Goal: Task Accomplishment & Management: Use online tool/utility

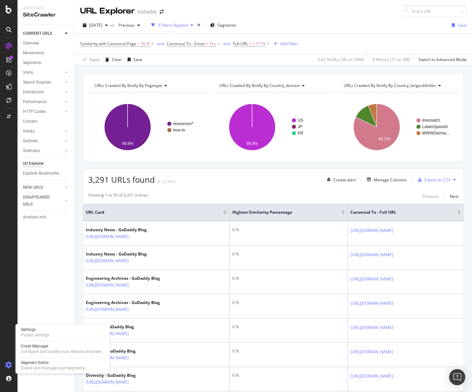
drag, startPoint x: 9, startPoint y: 366, endPoint x: 17, endPoint y: 364, distance: 8.1
click at [9, 366] on icon at bounding box center [8, 365] width 7 height 7
click at [32, 364] on div "Segment Editor" at bounding box center [53, 362] width 64 height 5
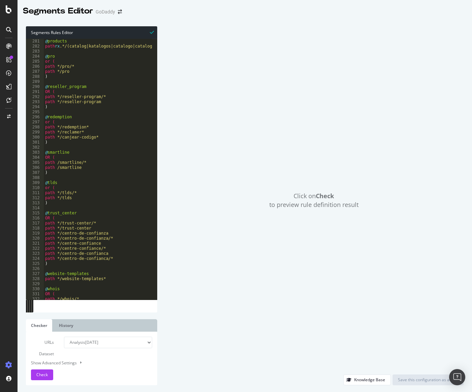
scroll to position [1415, 0]
type textarea "path /smartline"
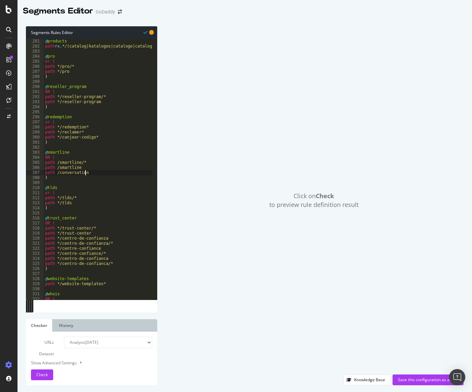
scroll to position [0, 3]
type textarea "path /conversations/*"
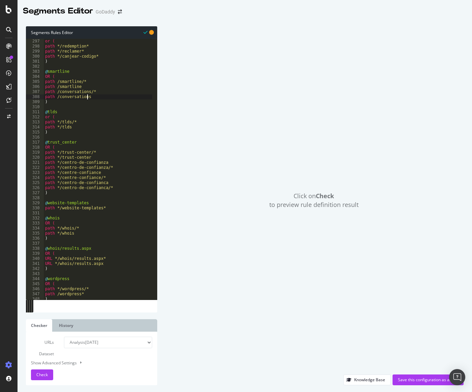
scroll to position [1516, 0]
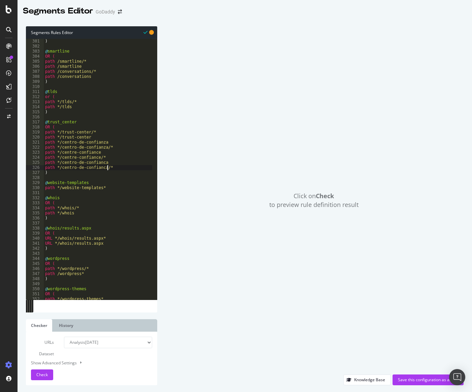
type textarea "path */centro-de-confianca/*"
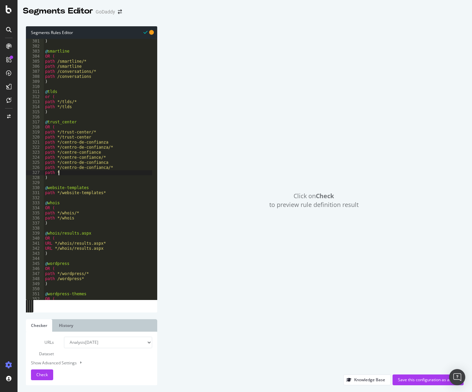
scroll to position [0, 1]
paste textarea "/%e0%a4%9f%e0%a5%8d%e0%a4%b0%e0%a5%8d%e0%a4%b8%e0%a5%8d%e0%a4%9f-%e0%a4%b8%e0%a…"
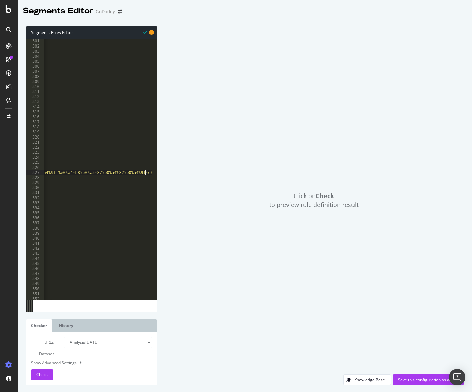
scroll to position [0, 160]
type textarea "path */%e0%a4%9f%e0%a5%8d%e0%a4%b0%e0%a5%8d%e0%a4%b8%e0%a5%8d%e0%a4%9f-%e0%a4%b…"
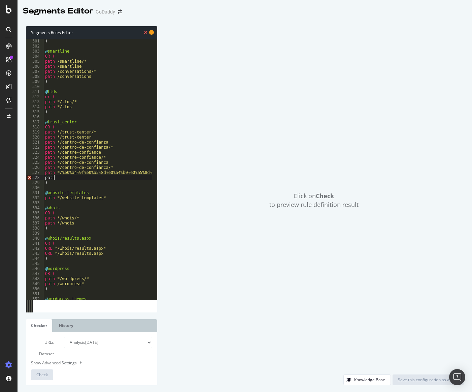
scroll to position [0, 1]
paste textarea "/%e0%a4%9f%e0%a5%8d%e0%a4%b0%e0%a5%8d%e0%a4%b8%e0%a5%8d%e0%a4%9f-%e0%a4%b8%e0%a…"
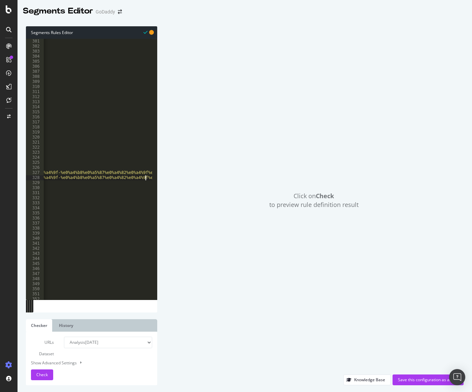
scroll to position [0, 0]
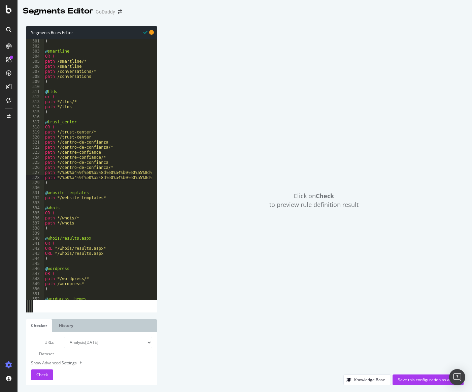
type textarea "path */centro-de-confianca/*"
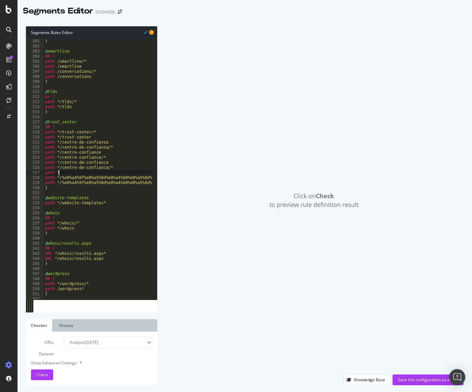
scroll to position [0, 1]
paste textarea "/%e4%bf%a1%e4%bb%bb%e4%b8%ad%e5%bf%83"
type textarea "path *//%e4%bf%a1%e4%bb%bb%e4%b8%ad%e5%bf%83/*"
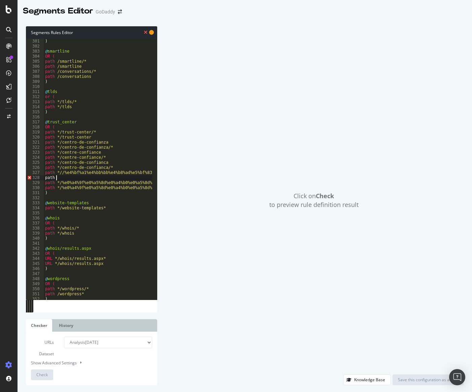
scroll to position [0, 1]
paste textarea "/%e4%bf%a1%e4%bb%bb%e4%b8%ad%e5%bf%83"
type textarea "path */%e4%bf%a1%e4%bb%bb%e4%b8%ad%e5%bf%83"
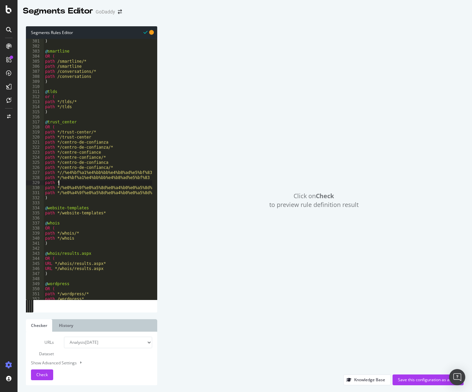
paste textarea "/%e0%b8%a8%e0%b8%b9%e0%b8%99%e0%b8%a2%e0%b9%8c%e0%b8%84%e0%b8%a7%e0%b8%b2%e0%b8…"
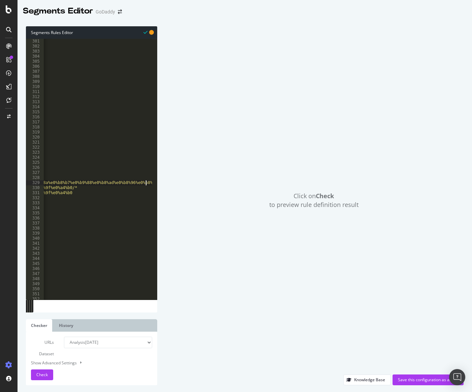
scroll to position [0, 257]
type textarea "path */%e0%b8%a8%e0%b8%b9%e0%b8%99%e0%b8%a2%e0%b9%8c%e0%b8%84%e0%b8%a7%e0%b8%b2…"
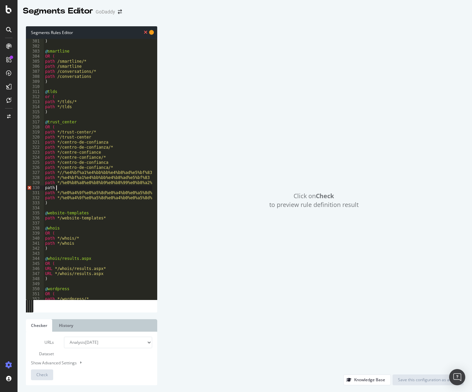
scroll to position [0, 1]
paste textarea "/%e0%b8%a8%e0%b8%b9%e0%b8%99%e0%b8%a2%e0%b9%8c%e0%b8%84%e0%b8%a7%e0%b8%b2%e0%b8…"
type textarea "path */%e4%bf%a1%e4%bb%bb%e4%b8%ad%e5%bf%83"
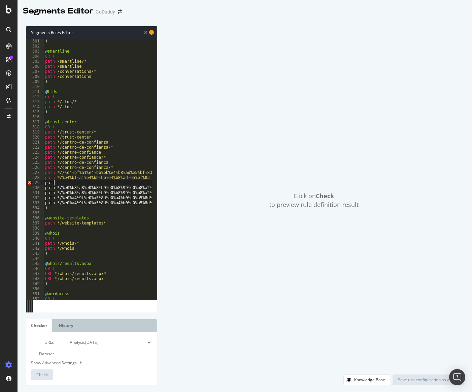
scroll to position [0, 1]
paste textarea "/%d1%86%d0%b5%d0%bd%d1%82%d1%80-%d0%b4%d0%be%d0%b2%d1%96%d1%80%d0%b8"
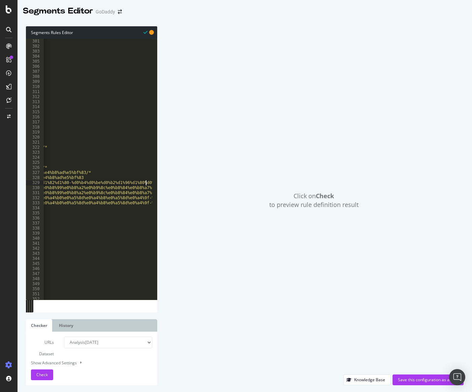
scroll to position [0, 66]
type textarea "path */%d1%86%d0%b5%d0%bd%d1%82%d1%80-%d0%b4%d0%be%d0%b2%d1%96%d1%80%d0%b8/*"
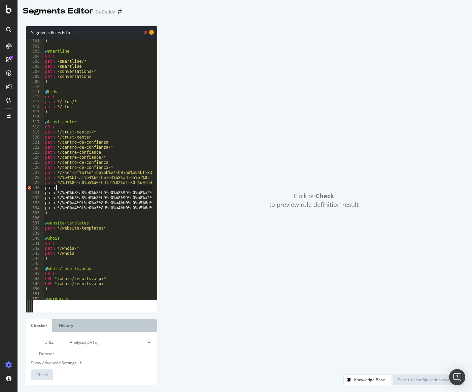
scroll to position [0, 1]
paste textarea "/%d1%86%d0%b5%d0%bd%d1%82%d1%80-%d0%b4%d0%be%d0%b2%d1%96%d1%80%d0%b8"
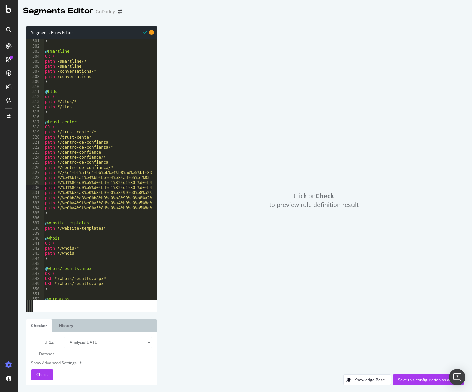
scroll to position [0, 0]
type textarea "path */centro-de-confianca/*"
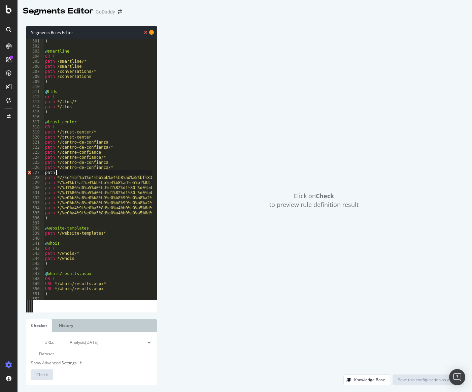
scroll to position [0, 1]
paste textarea "/[PERSON_NAME]-tin-cay"
type textarea "path */[PERSON_NAME]-tin-cay/*"
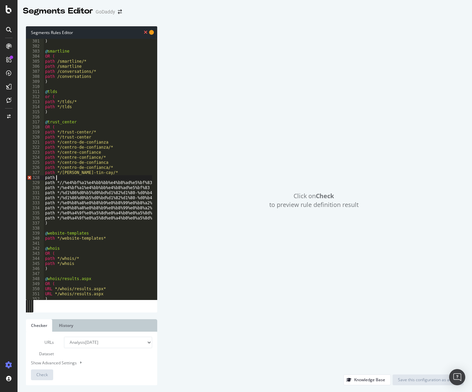
scroll to position [0, 1]
paste textarea "/[PERSON_NAME]-tin-cay"
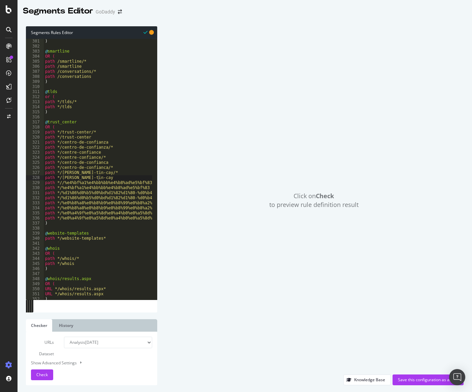
type textarea "path */centro-de-confianca/*"
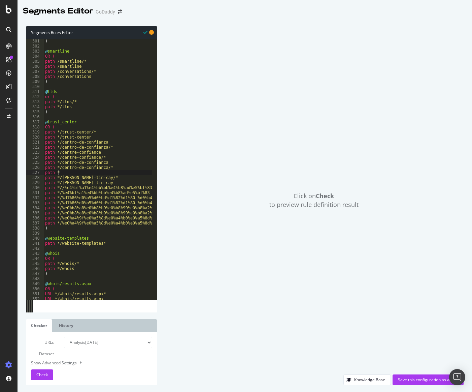
paste textarea "/guven-merkezi"
type textarea "path */guven-merkezi/*"
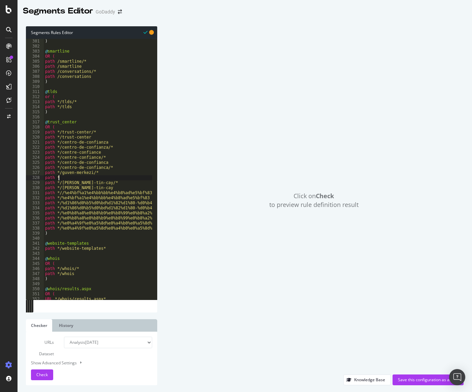
paste textarea "/guven-merkezi"
type textarea "path */guven-merkezi"
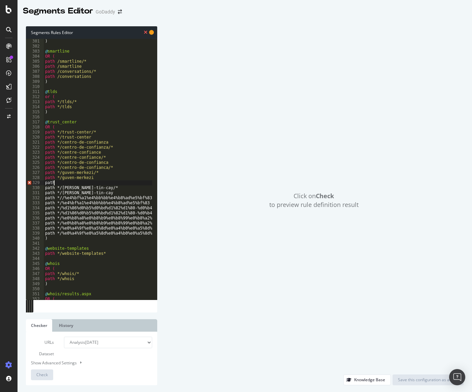
scroll to position [0, 0]
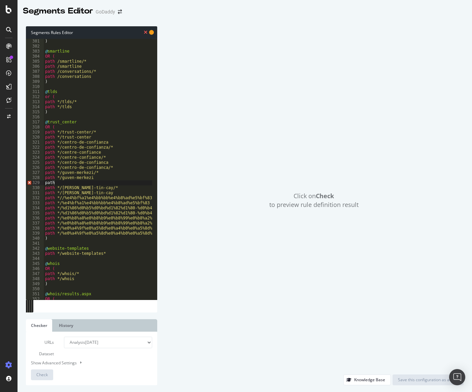
paste textarea "/centrum-zaufania"
type textarea "path */centrum-zaufania/*"
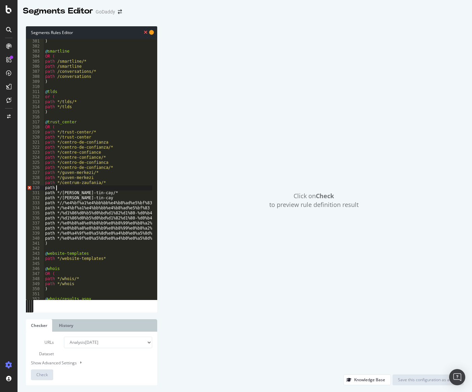
scroll to position [0, 1]
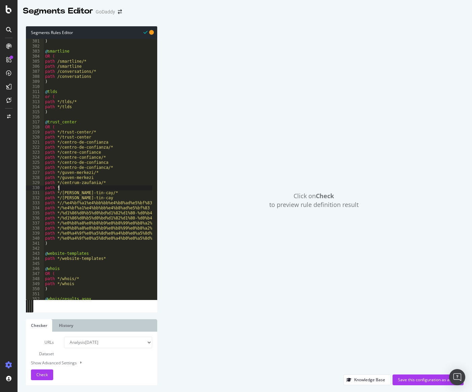
paste textarea "/centrum-zaufania"
type textarea "path */centrum-[GEOGRAPHIC_DATA]"
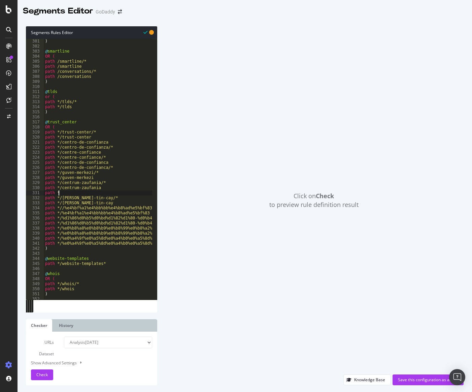
paste textarea "/pusat-kepercayaan"
type textarea "path */pusat-kepercayaan/*"
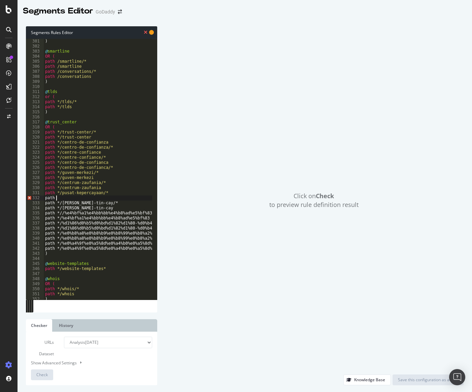
scroll to position [0, 1]
paste textarea "/pusat-kepercayaan"
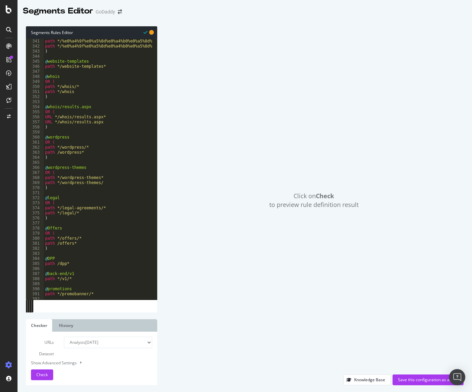
scroll to position [1739, 0]
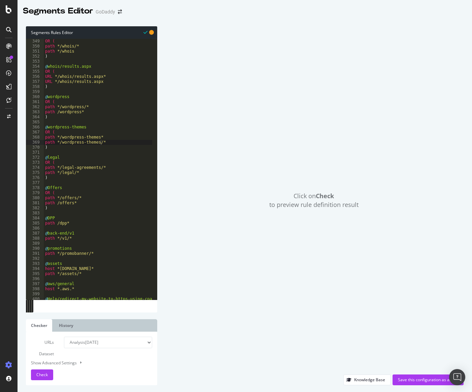
scroll to position [1779, 0]
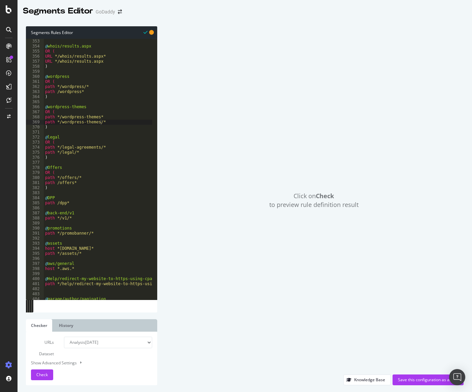
type textarea "@DPP"
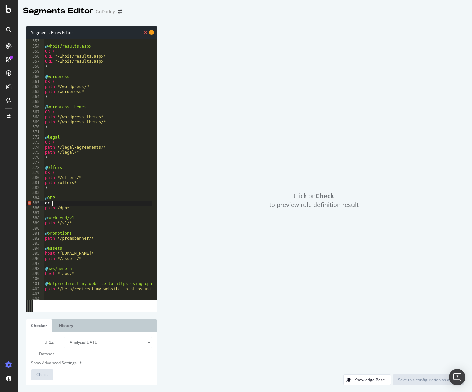
type textarea "or ("
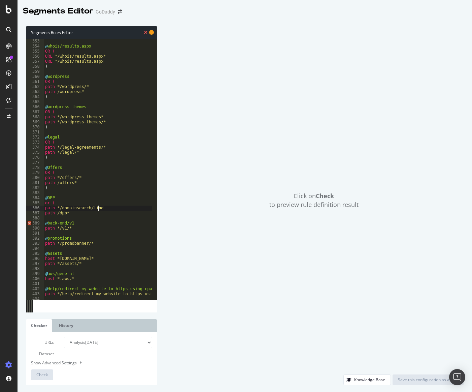
scroll to position [0, 4]
type textarea "path */dpp*"
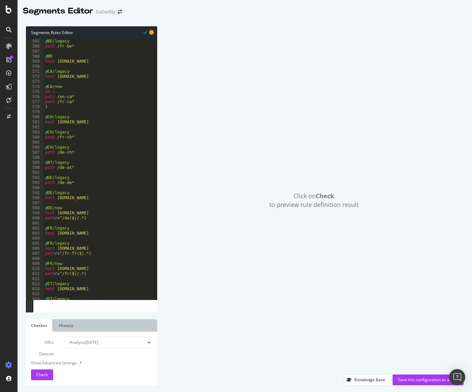
scroll to position [2851, 0]
drag, startPoint x: 90, startPoint y: 219, endPoint x: 44, endPoint y: 210, distance: 47.4
click at [44, 210] on div ") 565 566 567 568 569 570 571 572 573 574 575 576 577 578 579 580 581 582 583 5…" at bounding box center [91, 169] width 131 height 261
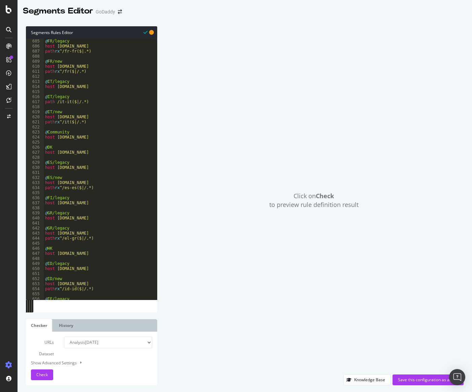
scroll to position [3093, 0]
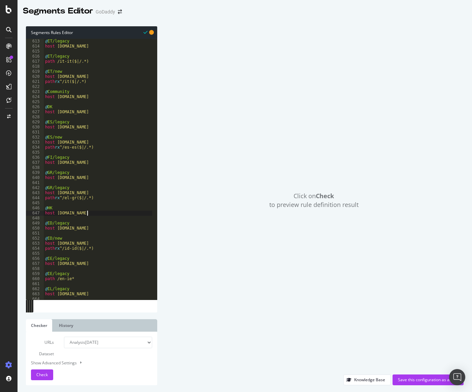
type textarea "host [DOMAIN_NAME]"
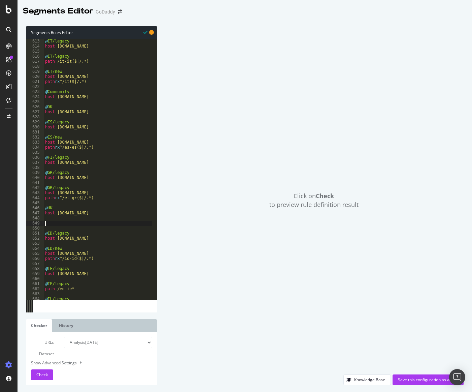
paste textarea "path rx ^/de($|/.*)"
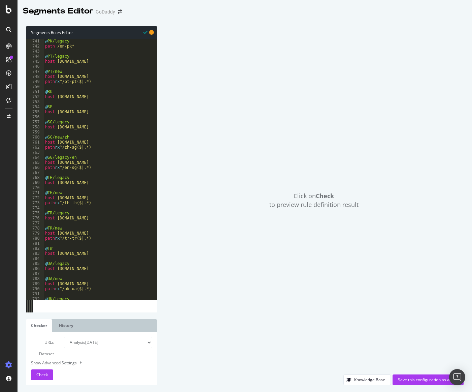
scroll to position [3740, 0]
drag, startPoint x: 96, startPoint y: 254, endPoint x: 45, endPoint y: 246, distance: 51.9
type textarea "@TW"
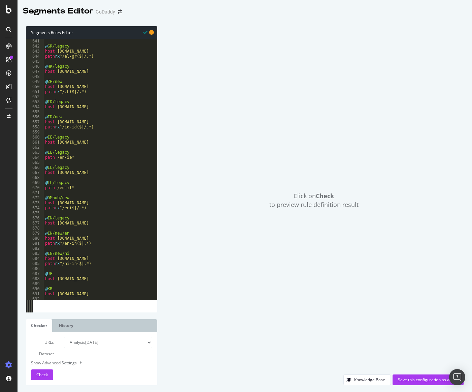
scroll to position [3235, 0]
type textarea "host [DOMAIN_NAME]"
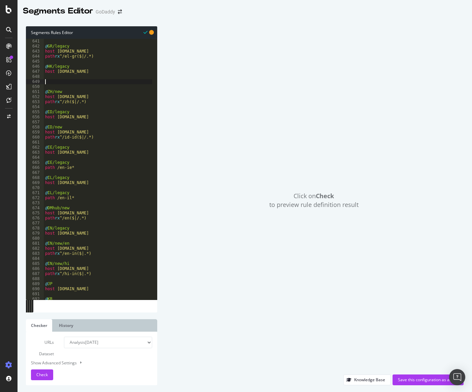
paste textarea "host [DOMAIN_NAME]"
type textarea "host [DOMAIN_NAME]"
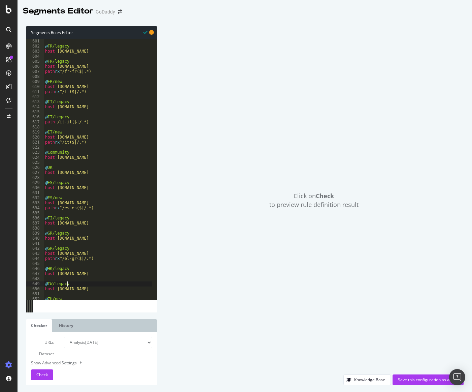
scroll to position [3032, 0]
type textarea "@TW/legacy"
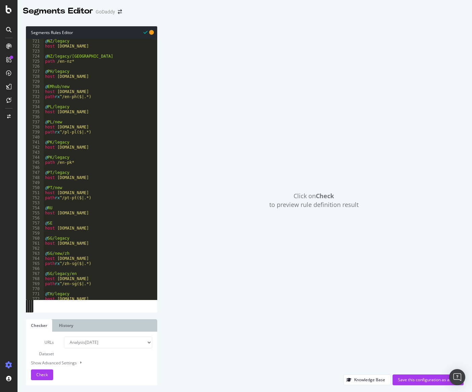
scroll to position [3639, 0]
click at [369, 230] on div "Click on Check to preview rule definition result" at bounding box center [314, 200] width 300 height 348
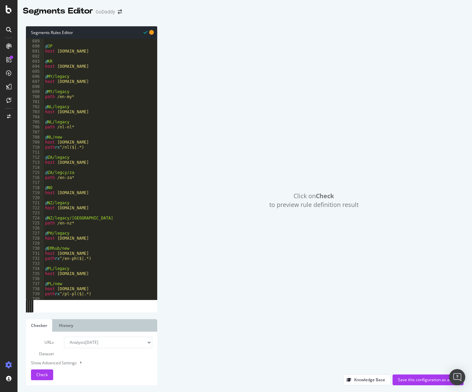
scroll to position [3477, 0]
click at [39, 375] on span "Check" at bounding box center [41, 375] width 11 height 6
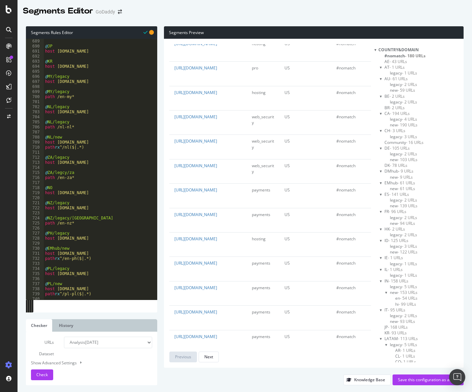
scroll to position [674, 0]
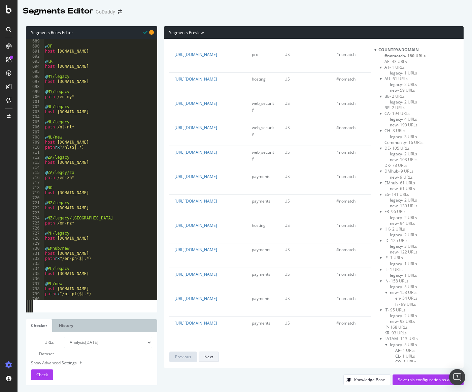
click at [214, 356] on button "Next" at bounding box center [209, 356] width 20 height 11
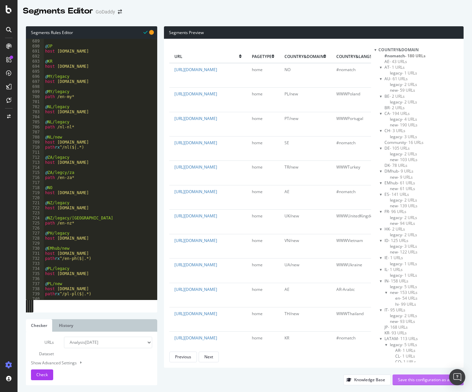
click at [421, 381] on div "Save this configuration as active" at bounding box center [428, 380] width 60 height 6
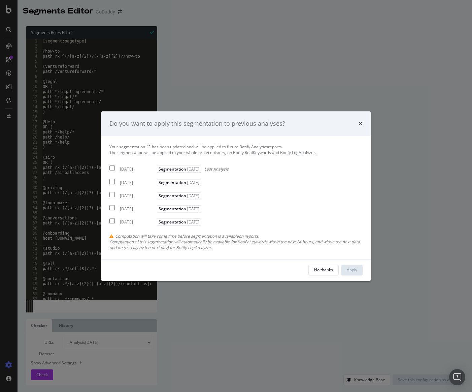
click at [111, 169] on input "modal" at bounding box center [112, 167] width 5 height 5
checkbox input "true"
click at [113, 184] on input "modal" at bounding box center [112, 181] width 5 height 5
checkbox input "true"
click at [112, 196] on input "modal" at bounding box center [112, 194] width 5 height 5
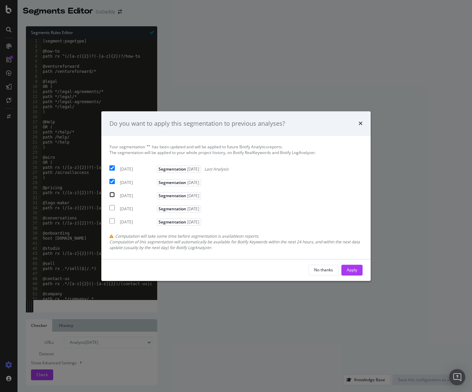
checkbox input "true"
click at [348, 274] on div "Apply" at bounding box center [352, 270] width 10 height 10
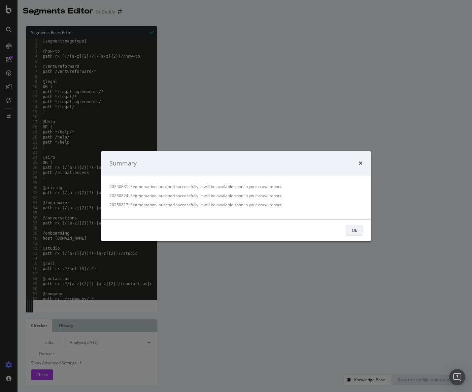
click at [360, 235] on button "Ok" at bounding box center [354, 230] width 17 height 11
